Goal: Register for event/course

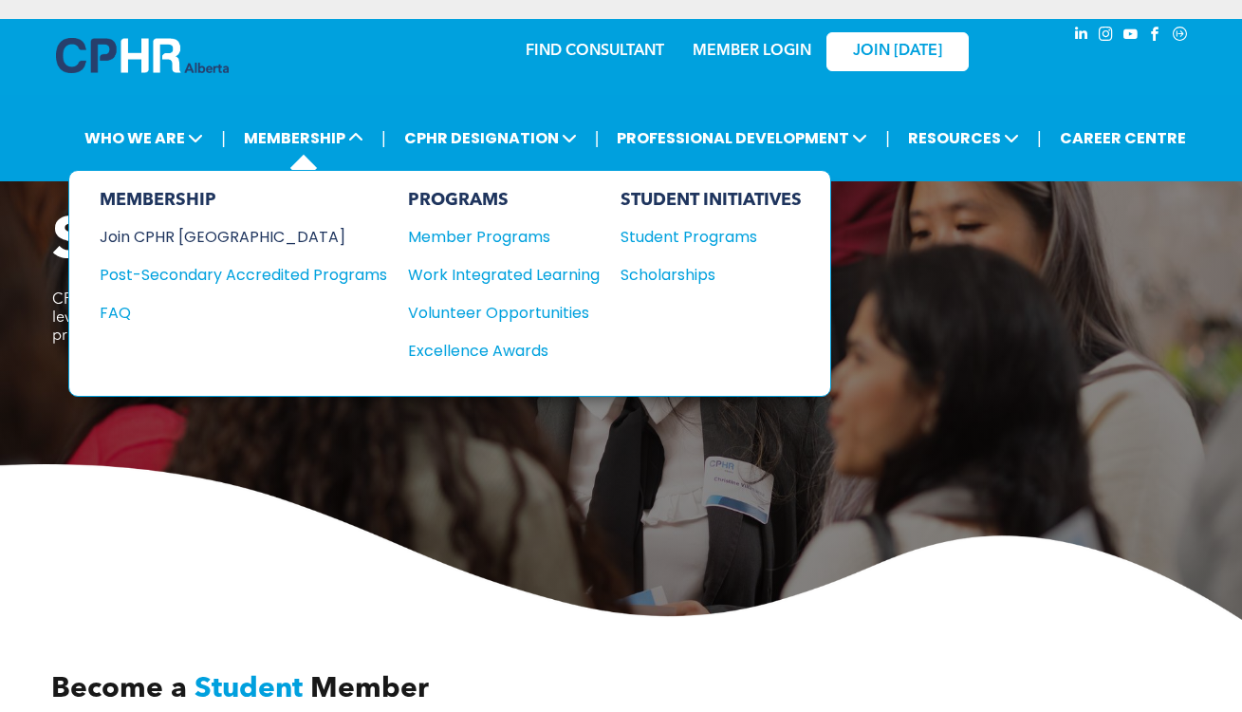
click at [209, 235] on div "Join CPHR [GEOGRAPHIC_DATA]" at bounding box center [229, 237] width 259 height 24
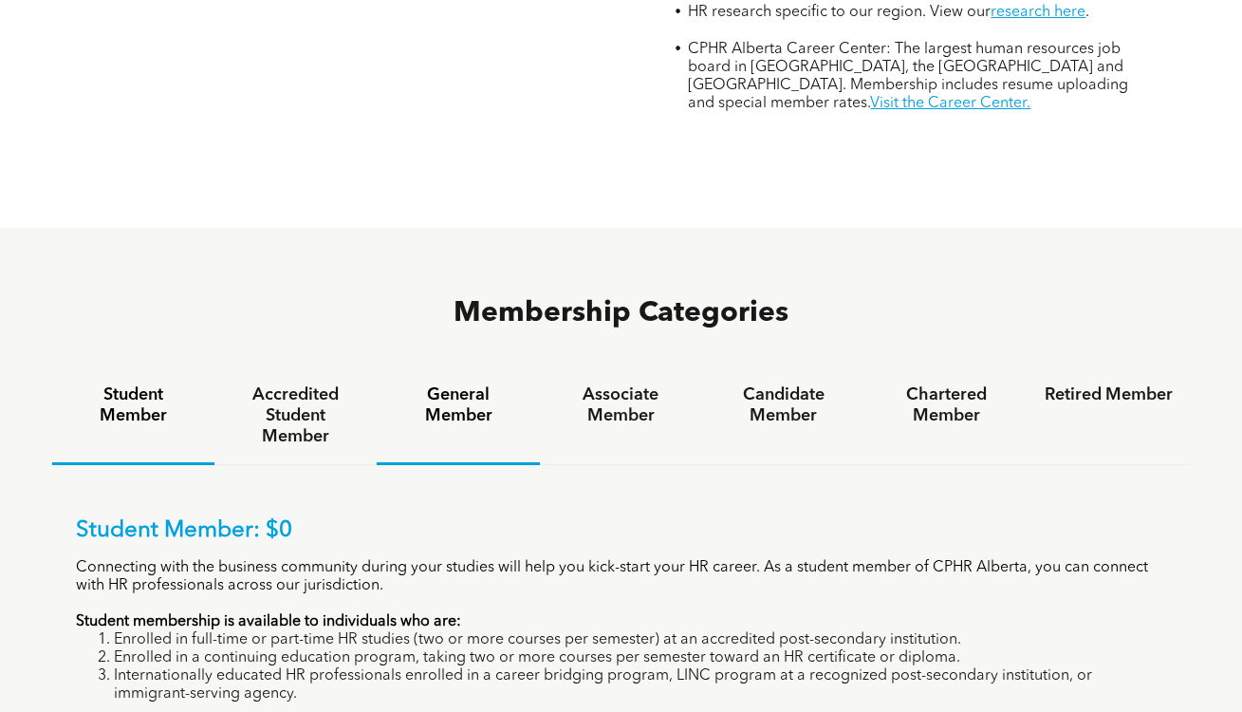
scroll to position [989, 0]
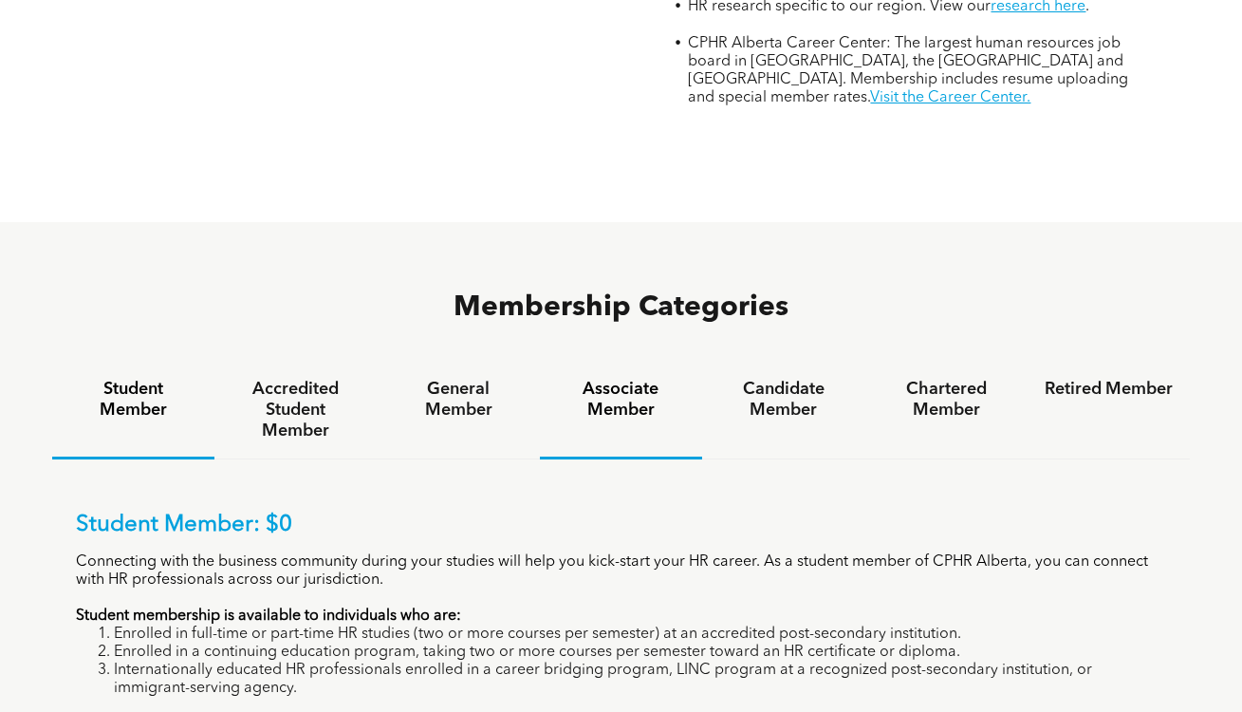
click at [609, 379] on h4 "Associate Member" at bounding box center [621, 400] width 128 height 42
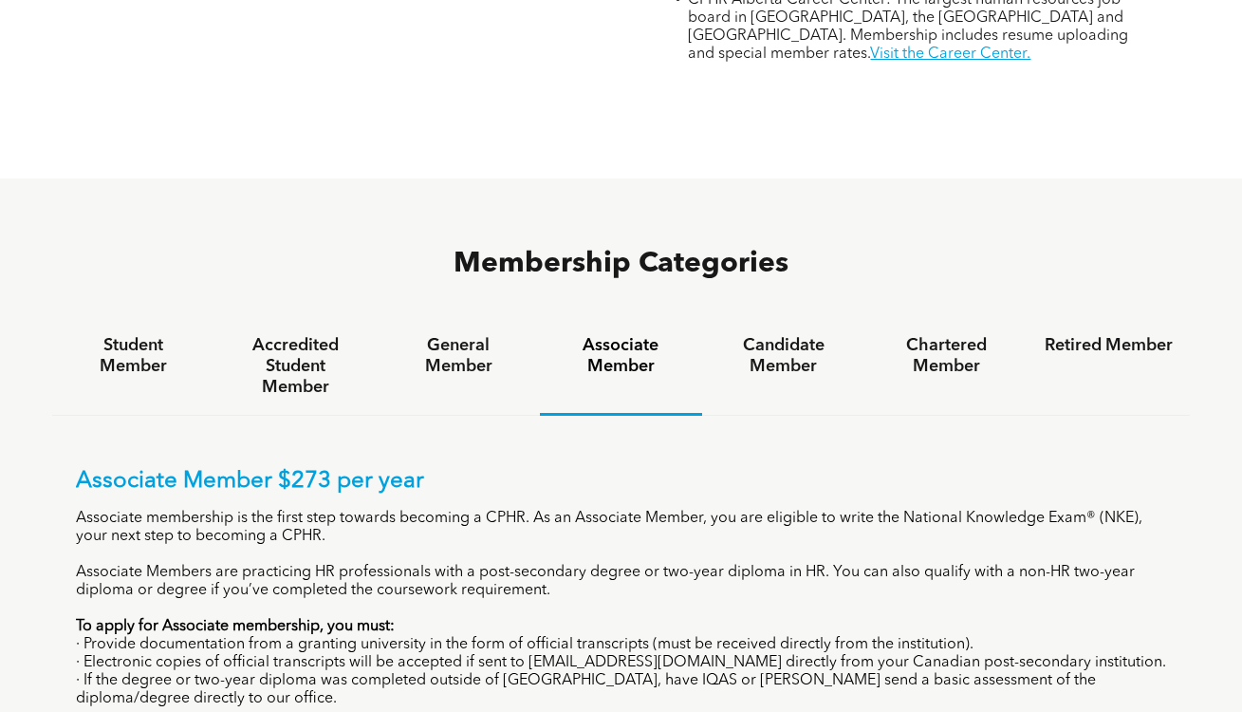
scroll to position [1034, 0]
click at [448, 334] on h4 "General Member" at bounding box center [458, 355] width 128 height 42
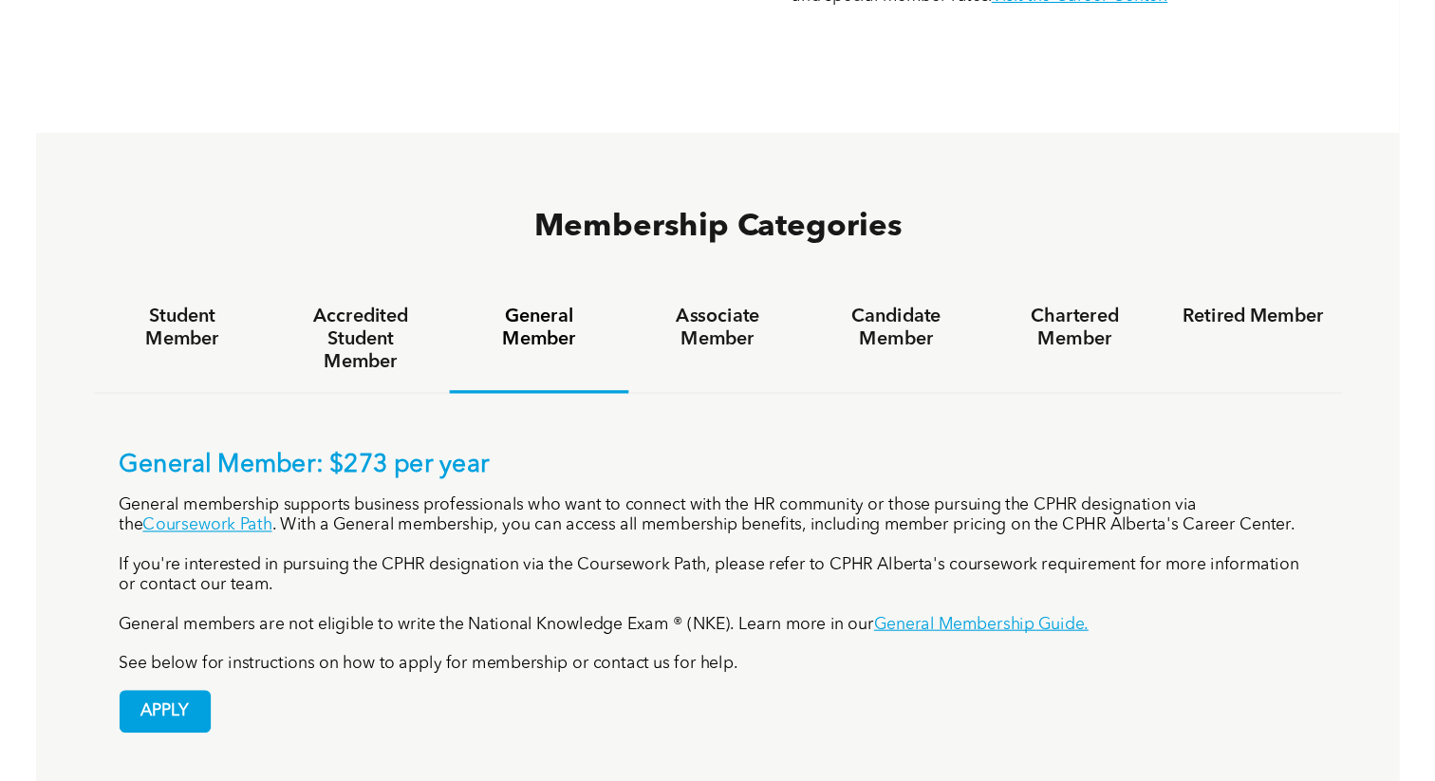
scroll to position [1091, 0]
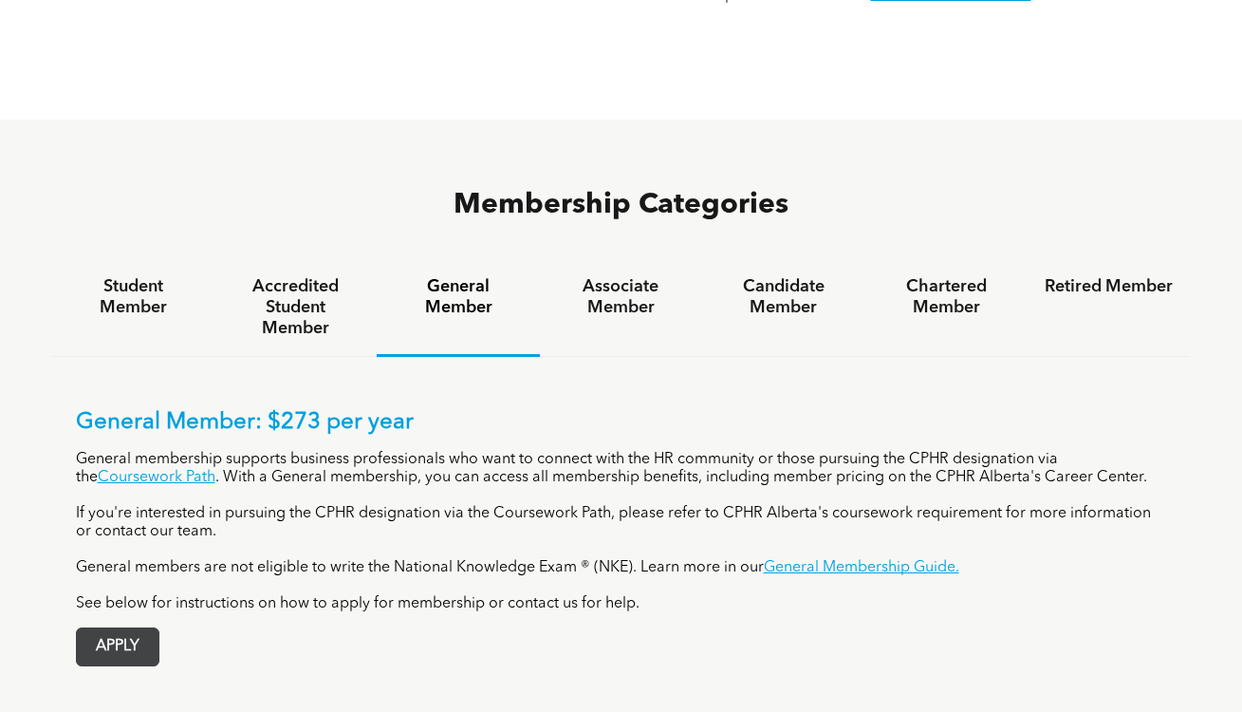
click at [116, 628] on span "APPLY" at bounding box center [118, 646] width 82 height 37
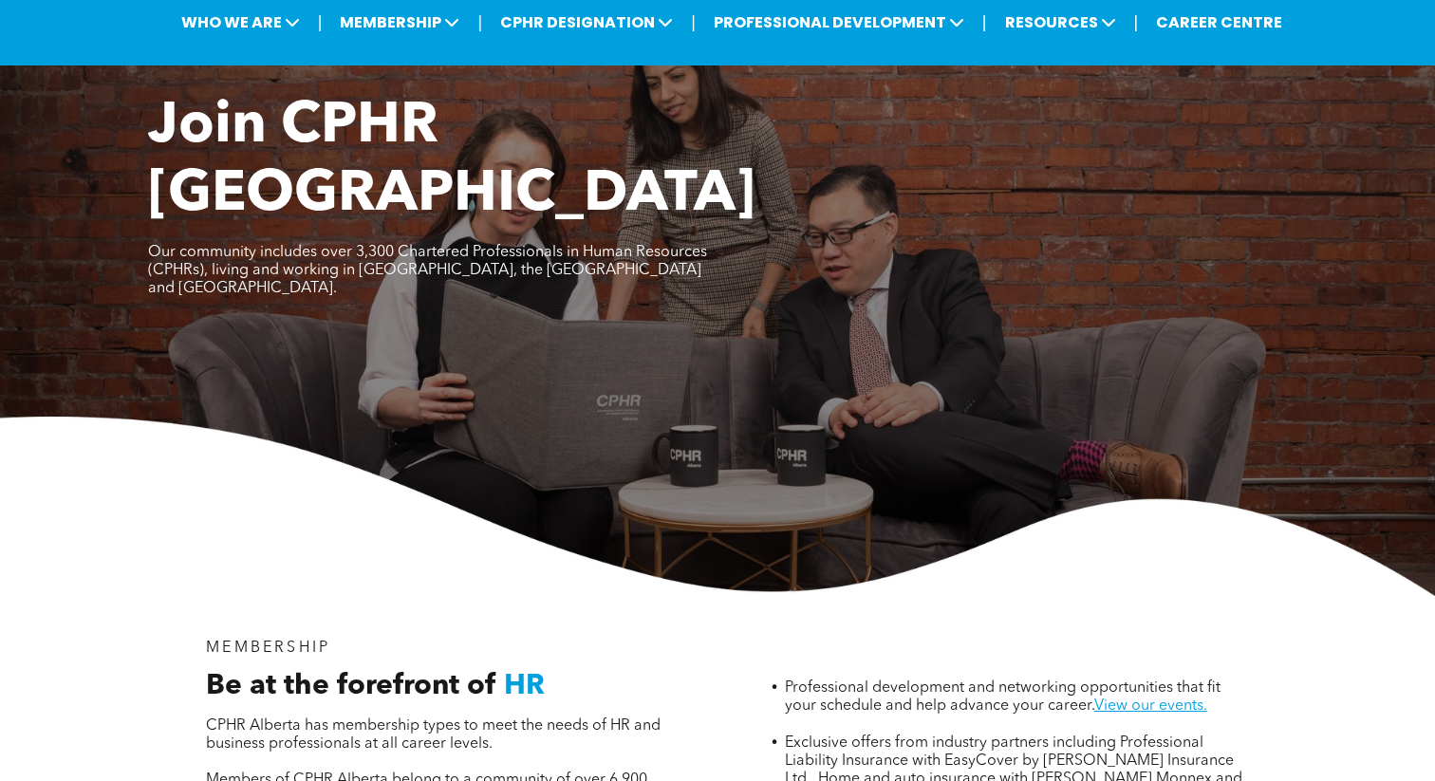
scroll to position [0, 0]
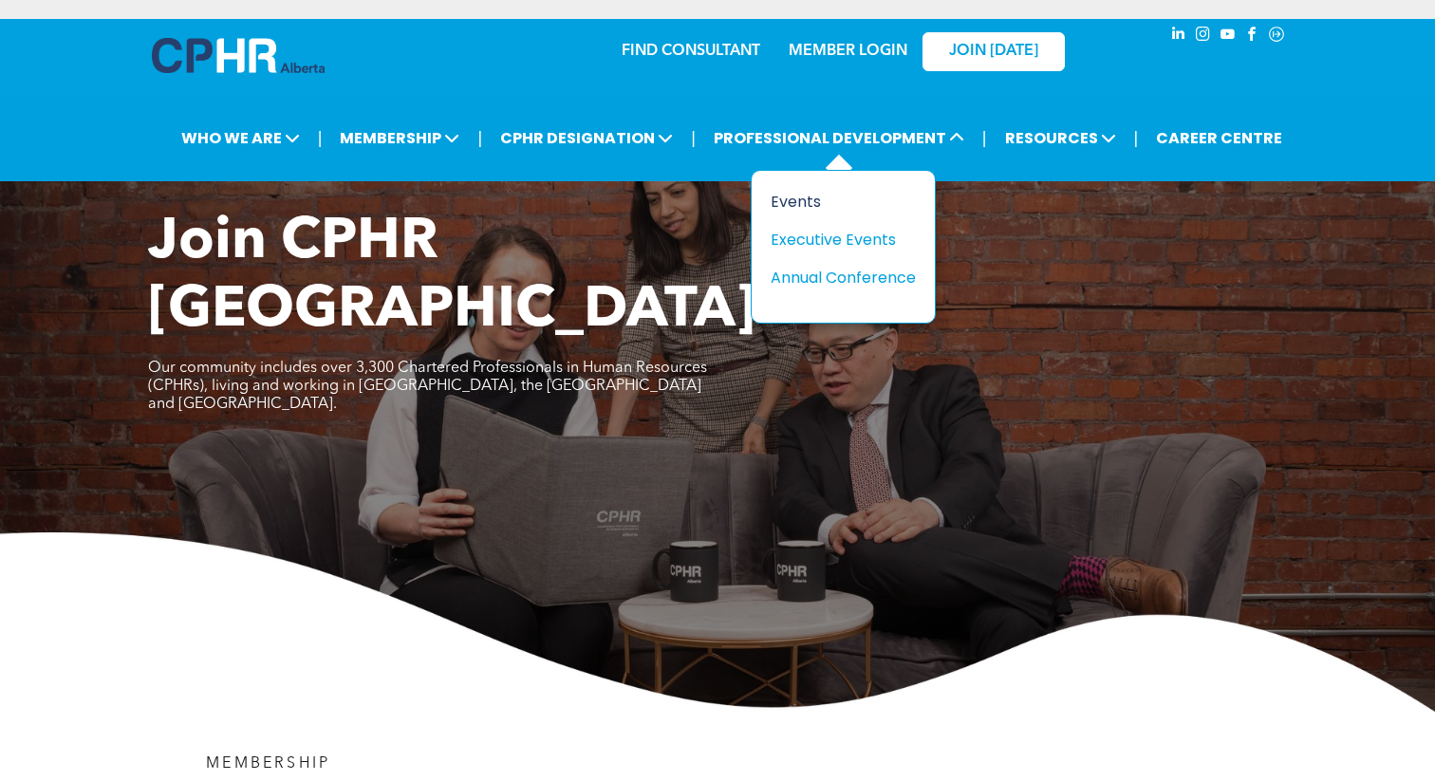
click at [792, 200] on div "Events" at bounding box center [836, 202] width 131 height 24
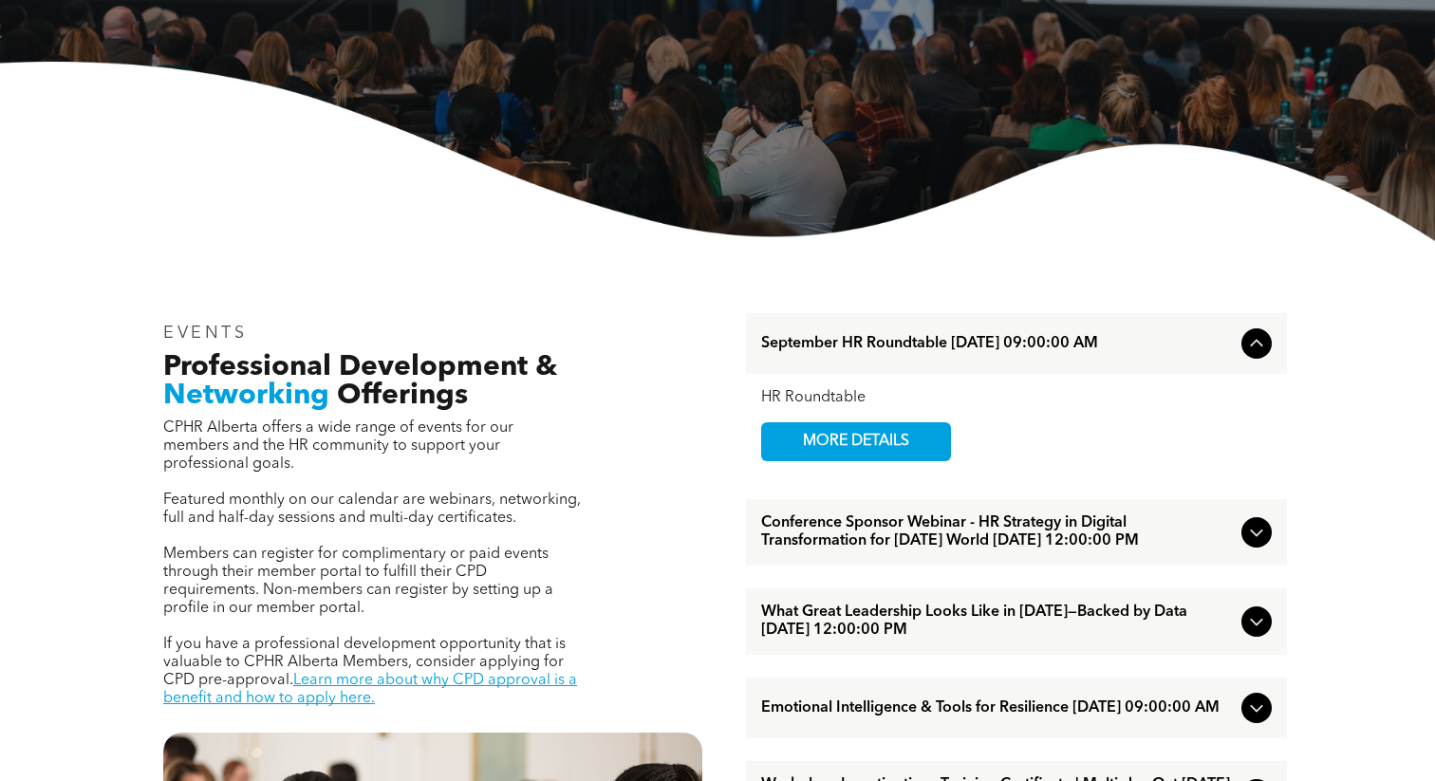
scroll to position [377, 0]
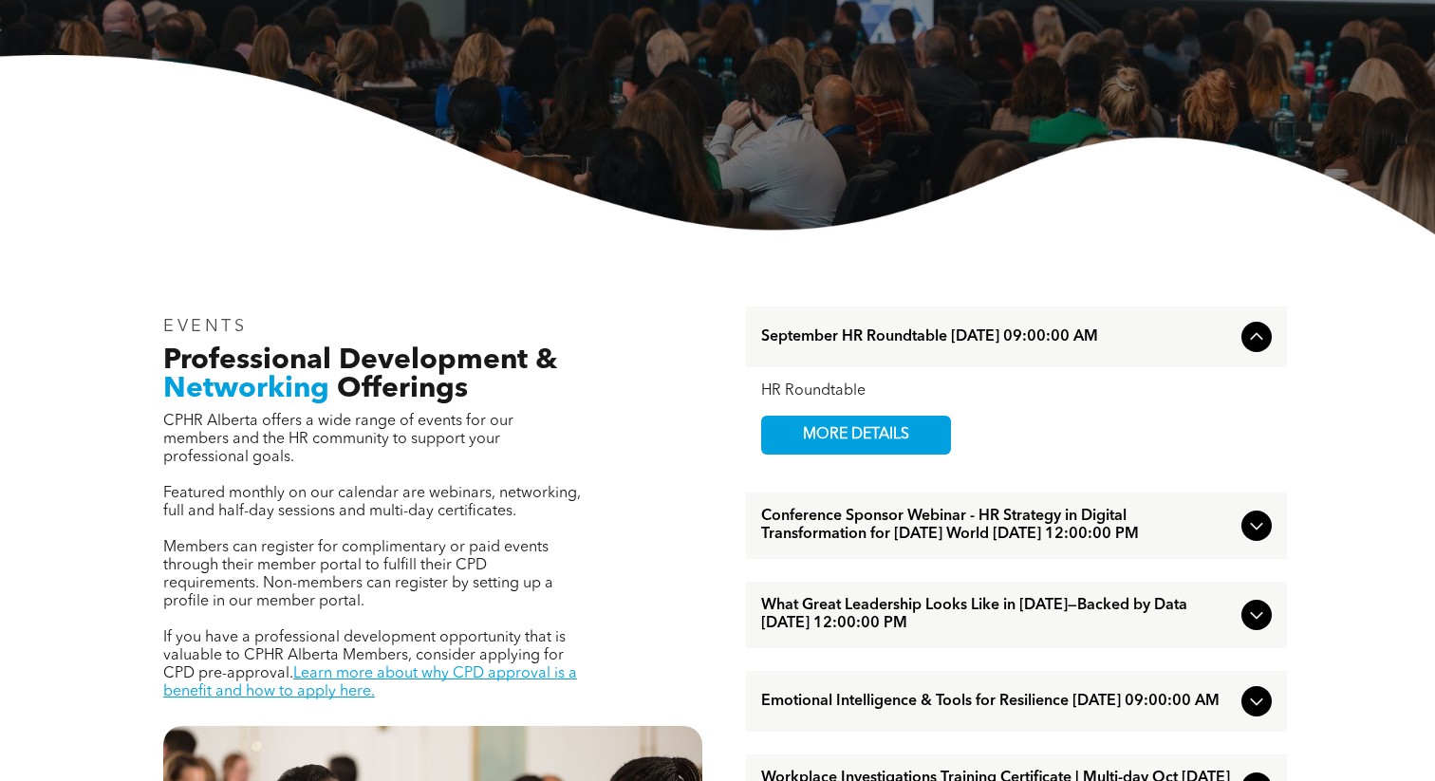
click at [1178, 340] on span "September HR Roundtable [DATE] 09:00:00 AM" at bounding box center [997, 337] width 473 height 18
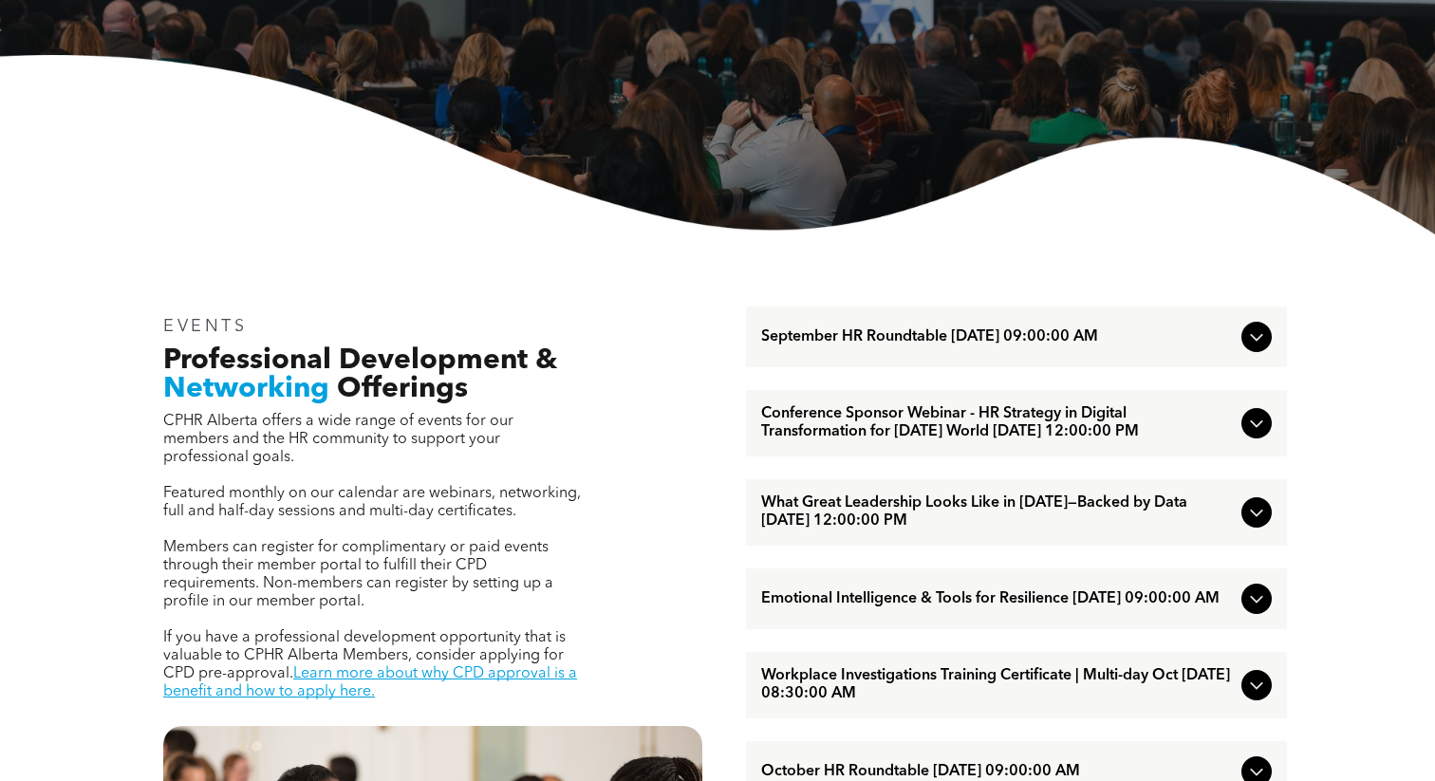
click at [1178, 340] on span "September HR Roundtable [DATE] 09:00:00 AM" at bounding box center [997, 337] width 473 height 18
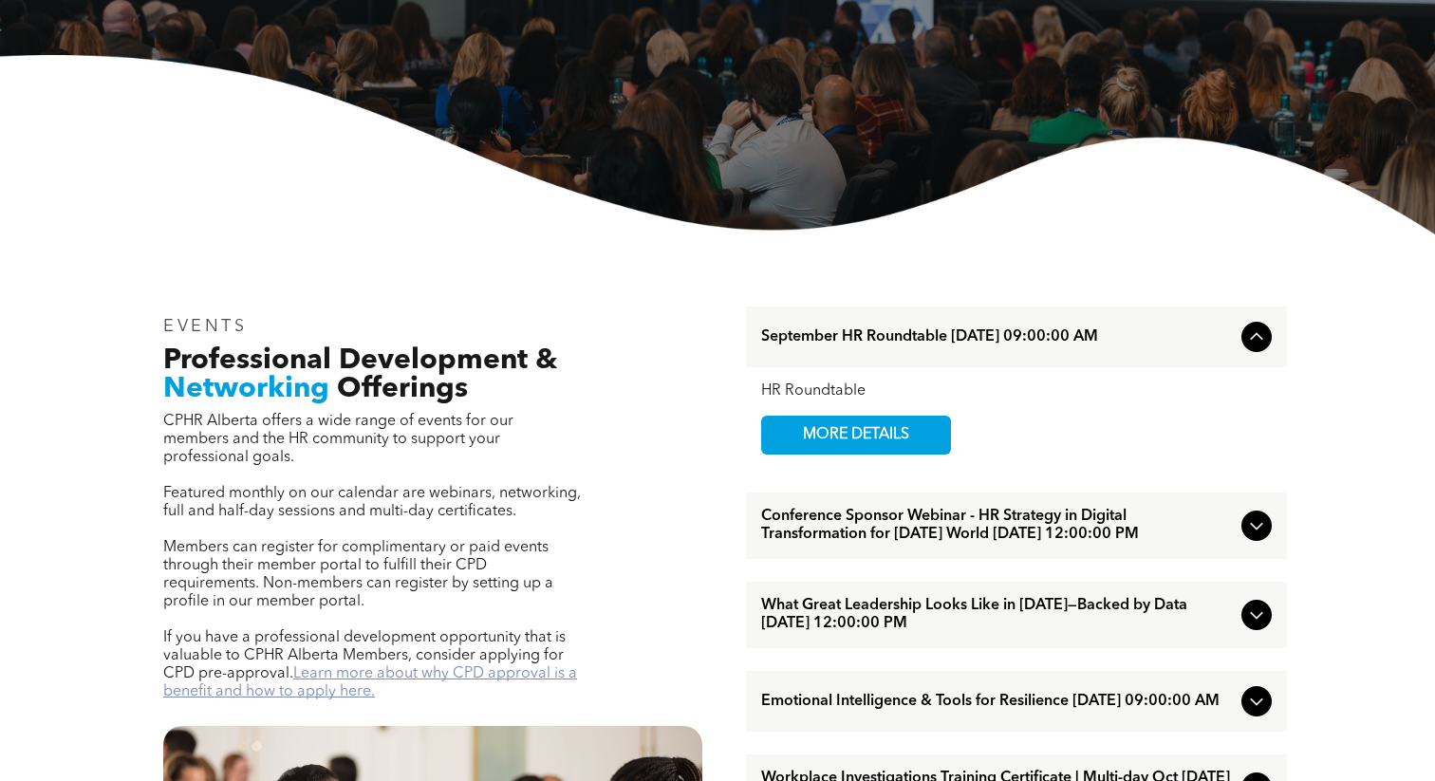
click at [494, 666] on link "Learn more about why CPD approval is a benefit and how to apply here." at bounding box center [370, 682] width 414 height 33
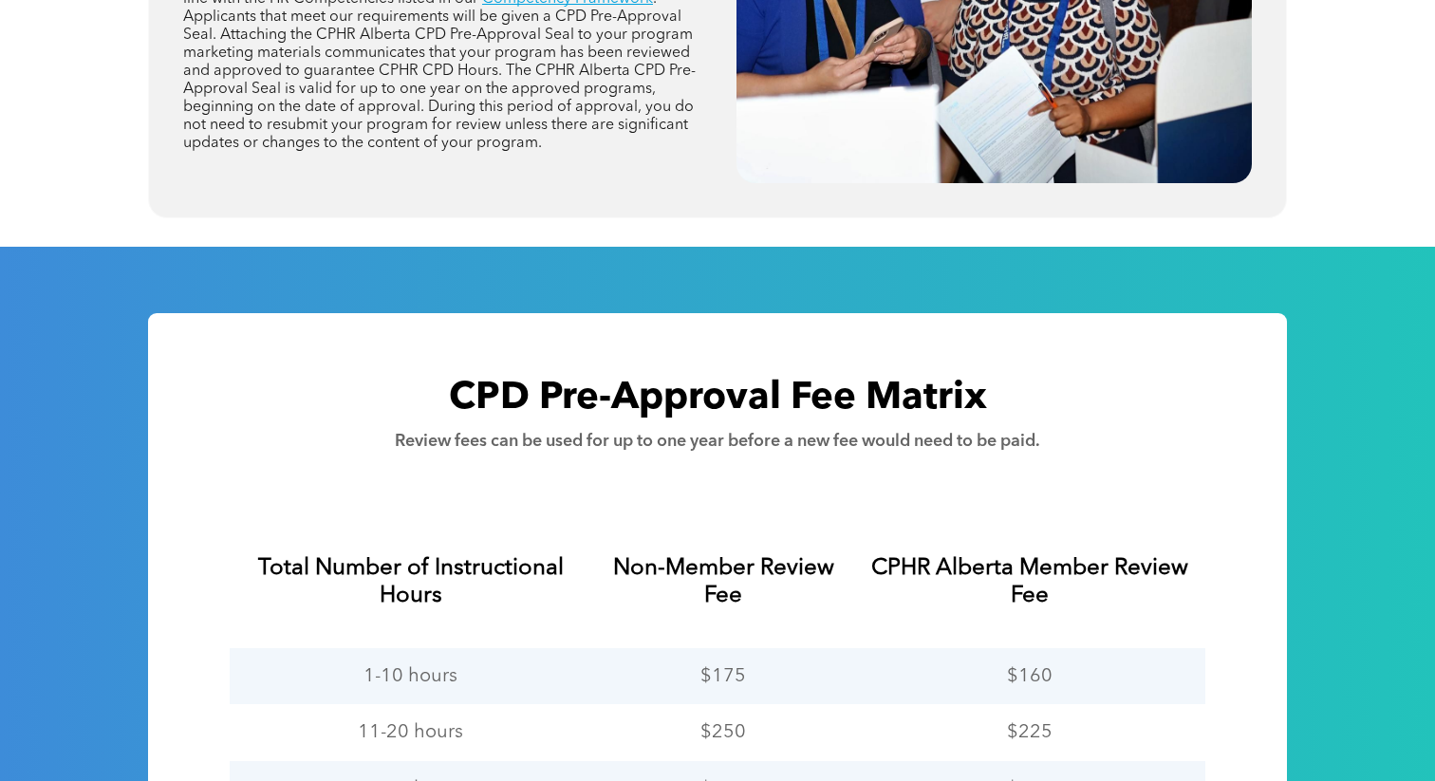
scroll to position [1070, 0]
